Goal: Task Accomplishment & Management: Use online tool/utility

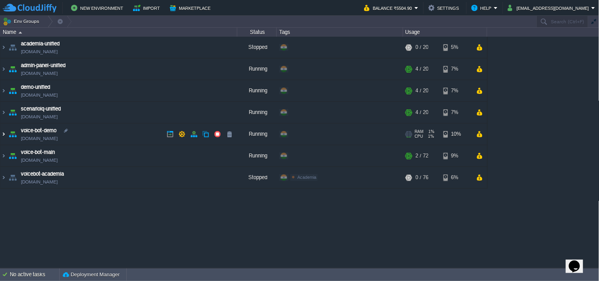
click at [4, 133] on img at bounding box center [3, 134] width 6 height 21
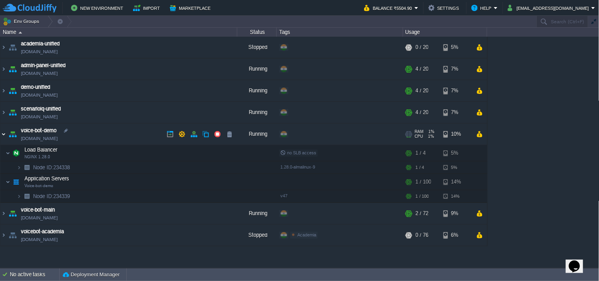
click at [4, 133] on img at bounding box center [3, 134] width 6 height 21
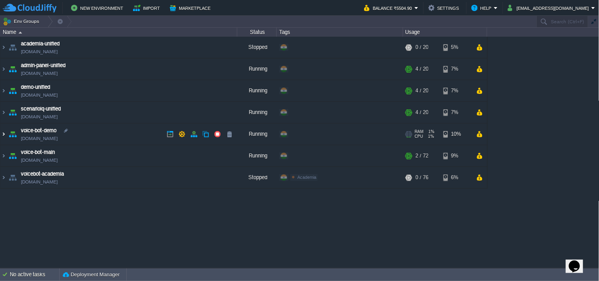
click at [4, 133] on img at bounding box center [3, 134] width 6 height 21
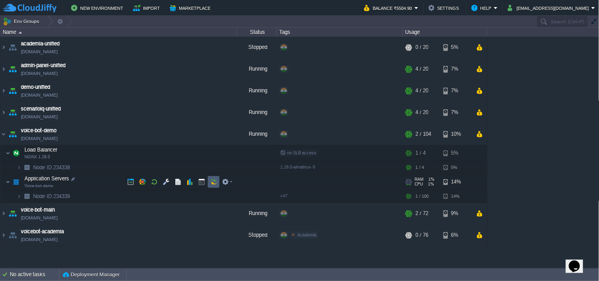
click at [218, 183] on td at bounding box center [214, 182] width 12 height 12
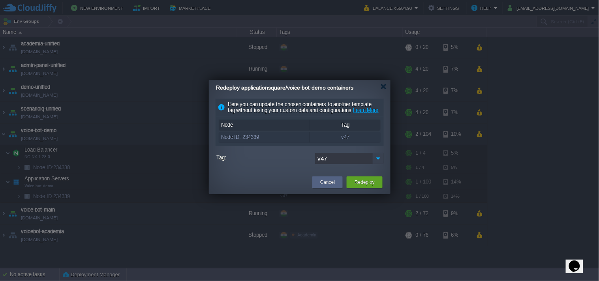
click at [377, 163] on img at bounding box center [378, 158] width 11 height 11
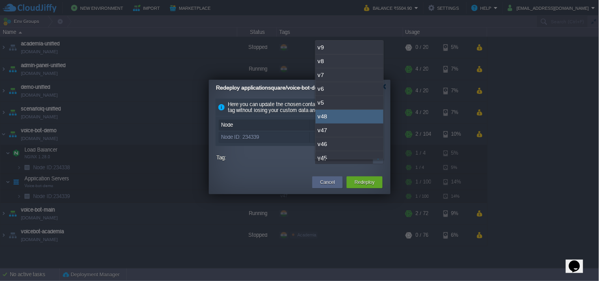
click at [336, 120] on div "v48" at bounding box center [350, 117] width 68 height 14
type input "v48"
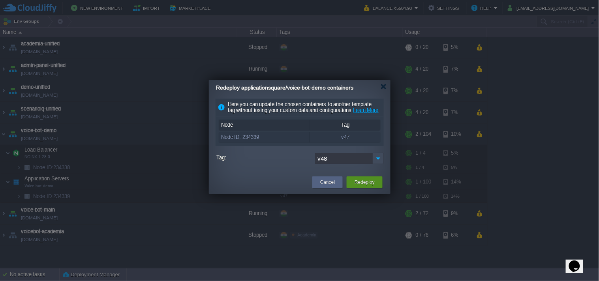
click at [374, 186] on button "Redeploy" at bounding box center [365, 182] width 20 height 8
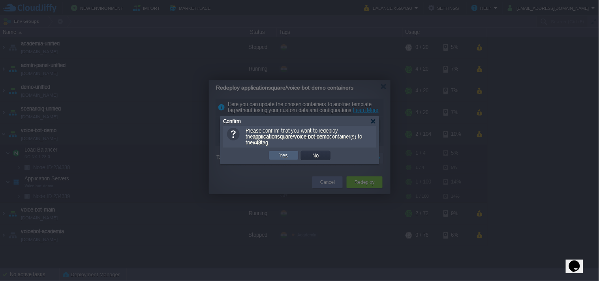
click at [271, 153] on td "Yes" at bounding box center [284, 155] width 30 height 9
